Goal: Browse casually

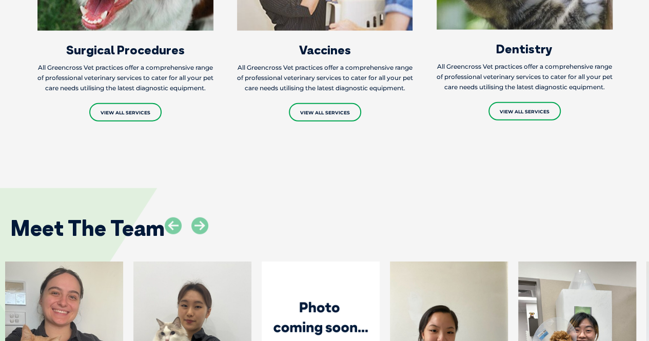
scroll to position [1202, 0]
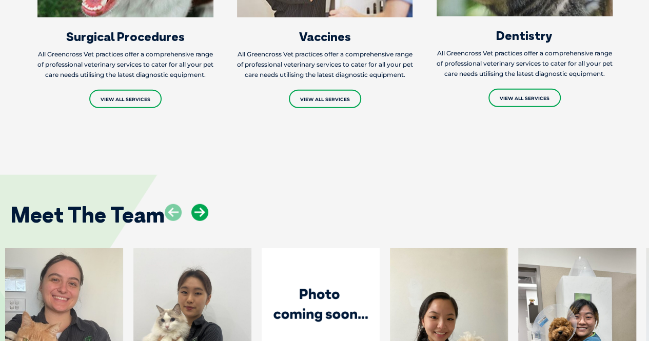
click at [201, 211] on icon at bounding box center [199, 212] width 17 height 17
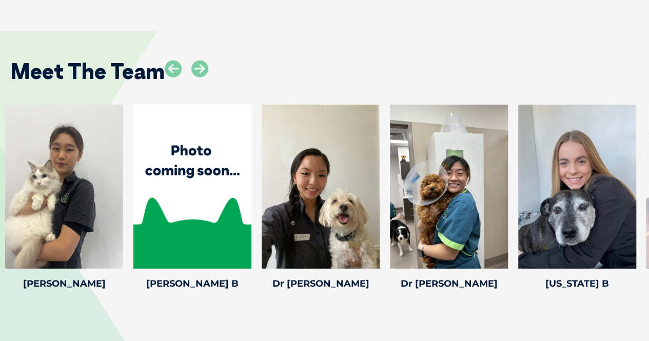
scroll to position [1351, 0]
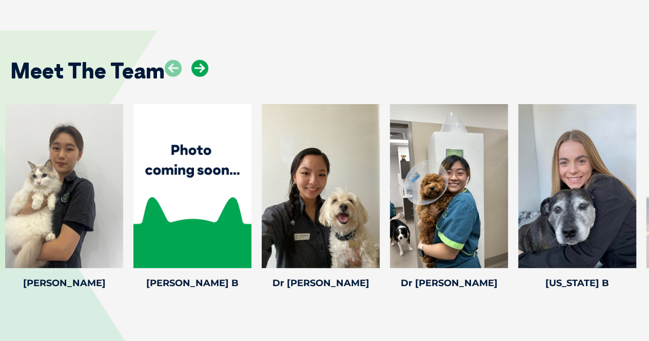
click at [200, 70] on icon at bounding box center [199, 68] width 17 height 17
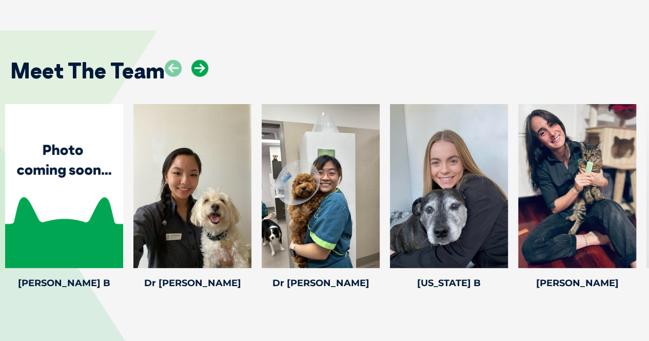
click at [200, 70] on icon at bounding box center [199, 68] width 17 height 17
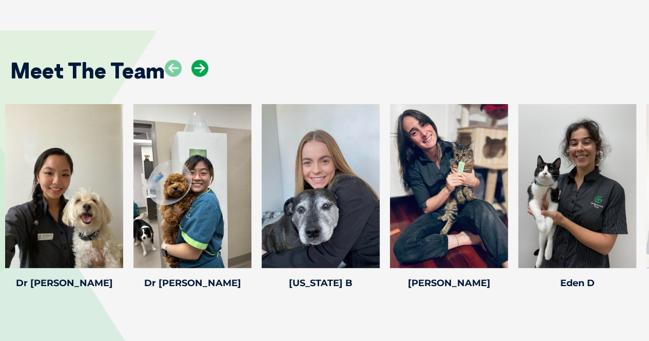
click at [200, 70] on icon at bounding box center [199, 68] width 17 height 17
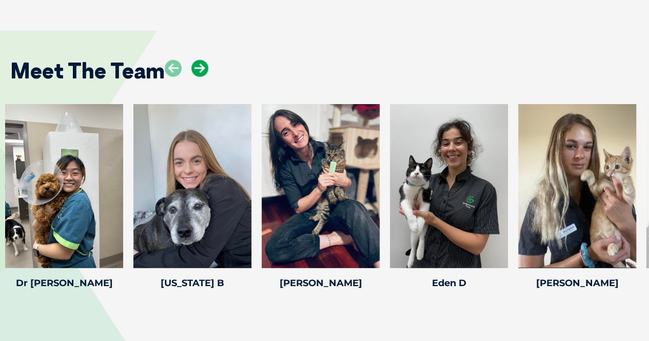
click at [200, 70] on icon at bounding box center [199, 68] width 17 height 17
click at [171, 69] on icon at bounding box center [173, 68] width 17 height 17
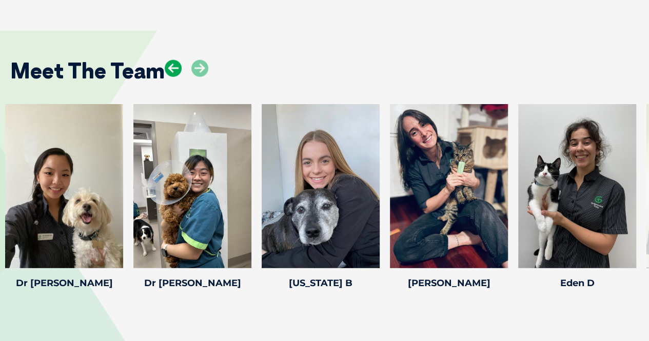
click at [171, 69] on icon at bounding box center [173, 68] width 17 height 17
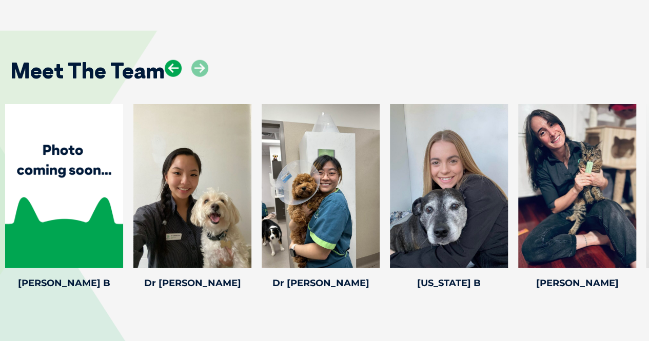
click at [171, 69] on icon at bounding box center [173, 68] width 17 height 17
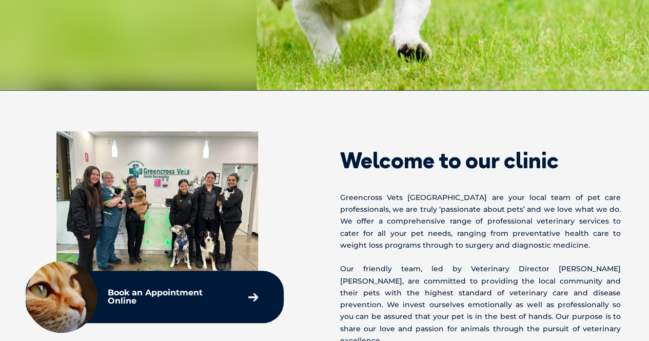
scroll to position [268, 0]
